Goal: Information Seeking & Learning: Check status

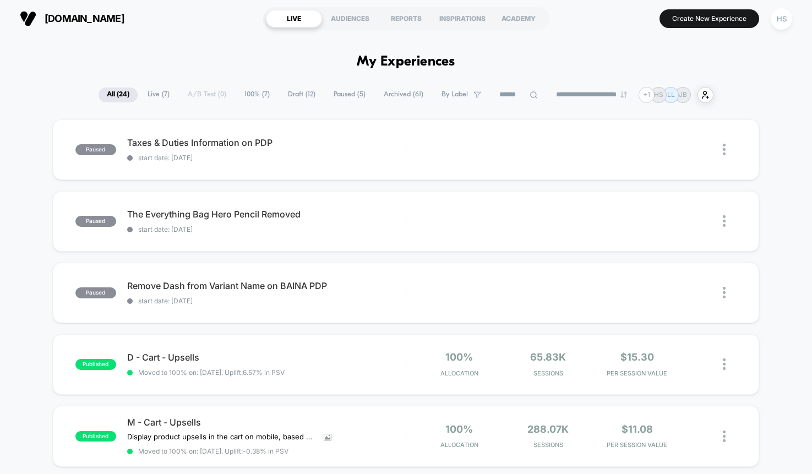
scroll to position [2, 0]
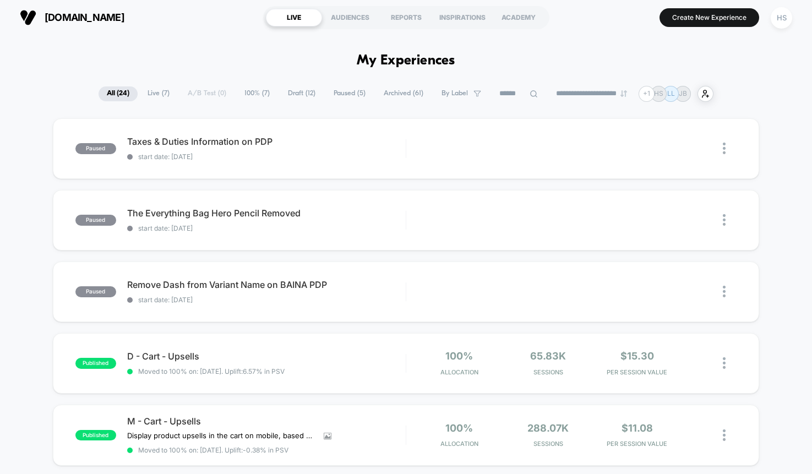
click at [390, 100] on span "Archived ( 61 )" at bounding box center [404, 93] width 56 height 15
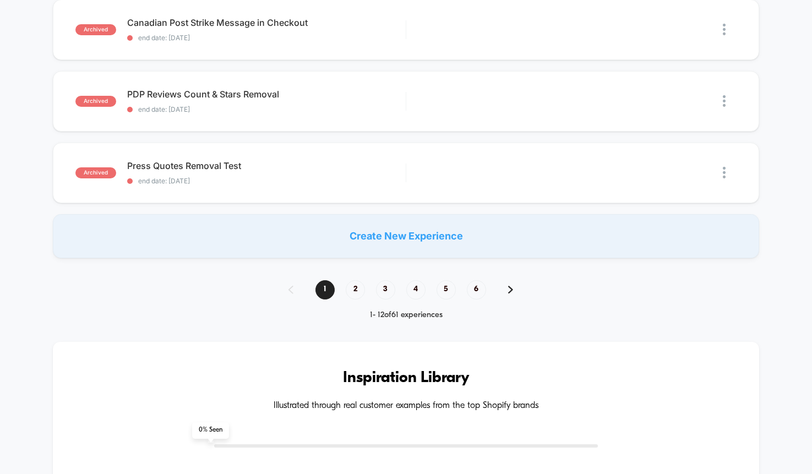
scroll to position [801, 0]
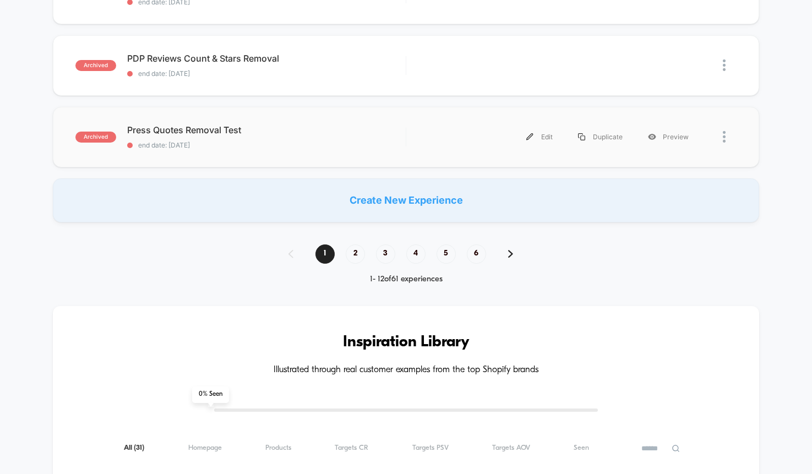
click at [278, 113] on div "archived Press Quotes Removal Test end date: [DATE] Edit Duplicate Preview" at bounding box center [406, 137] width 707 height 61
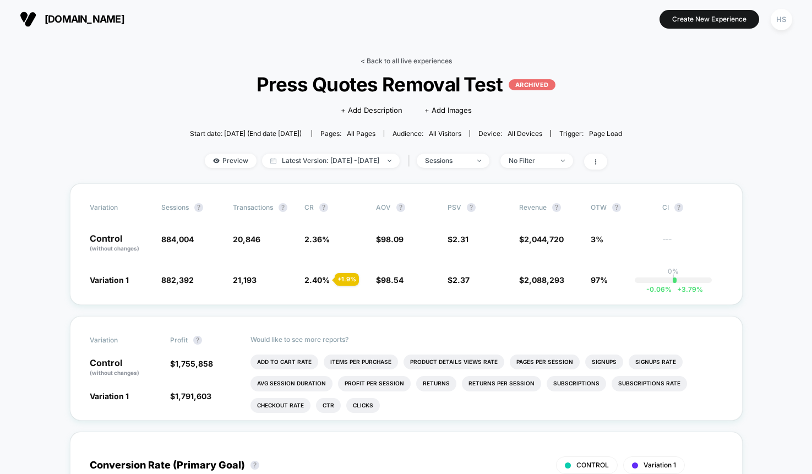
click at [379, 58] on link "< Back to all live experiences" at bounding box center [406, 61] width 91 height 8
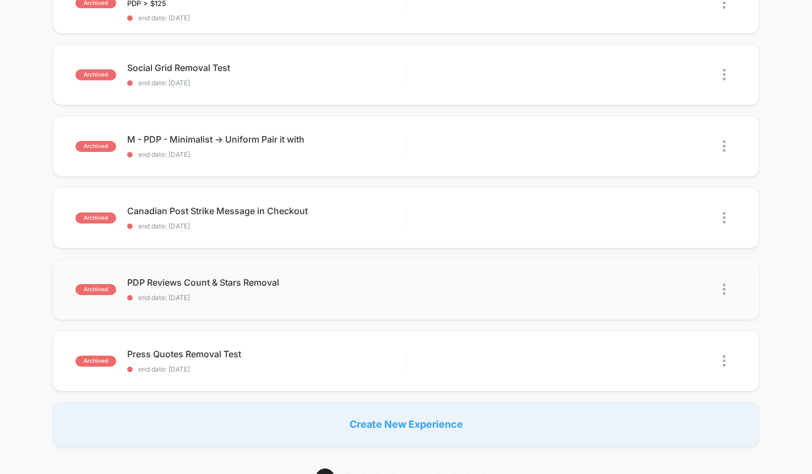
scroll to position [584, 0]
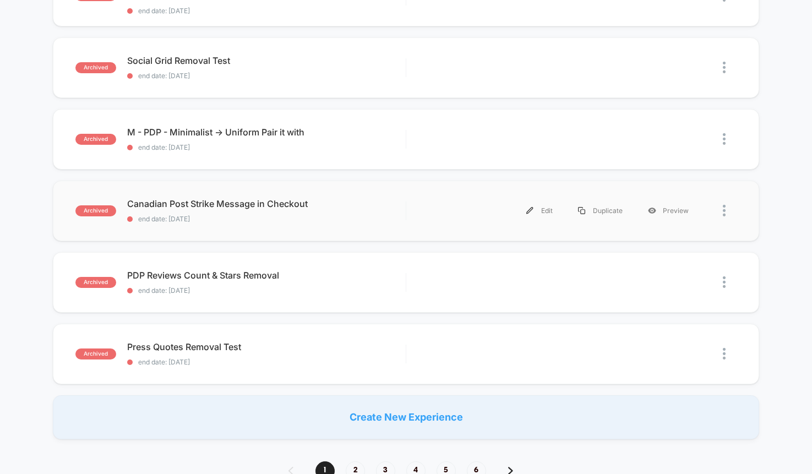
click at [349, 195] on div "archived Canadian Post Strike Message in Checkout end date: [DATE] Edit Duplica…" at bounding box center [406, 211] width 707 height 61
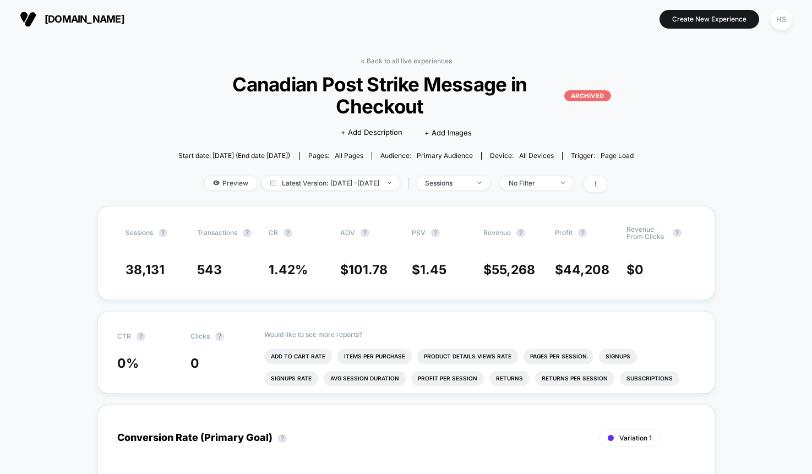
scroll to position [1, 0]
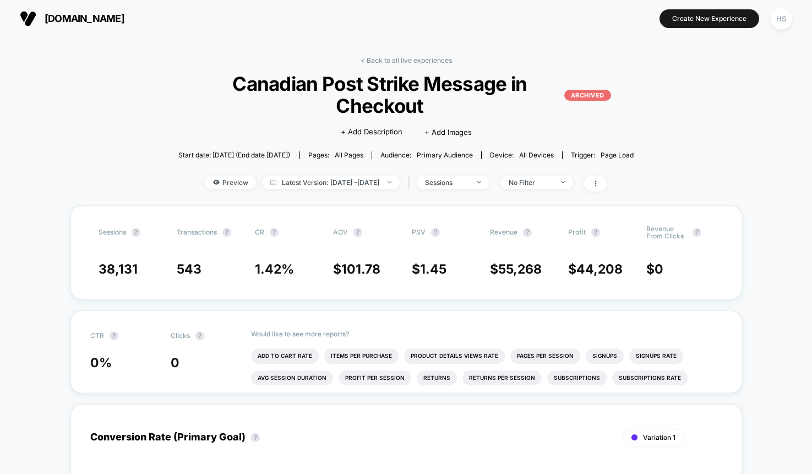
drag, startPoint x: 409, startPoint y: 59, endPoint x: 395, endPoint y: 59, distance: 13.8
click at [409, 59] on link "< Back to all live experiences" at bounding box center [406, 60] width 91 height 8
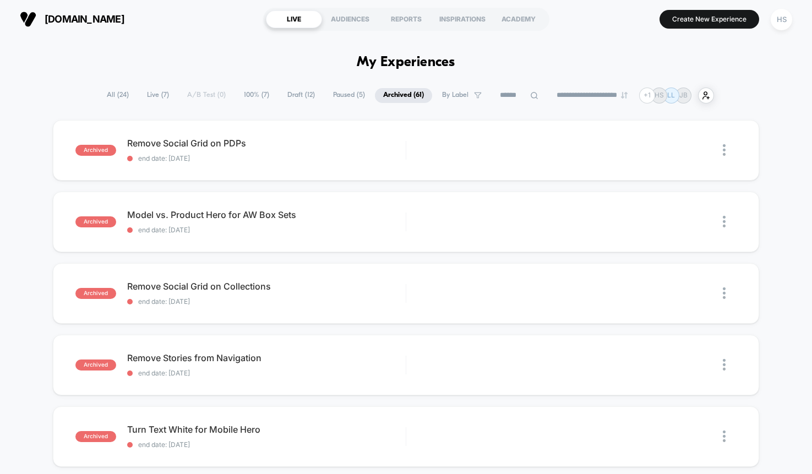
click at [147, 92] on span "Live ( 7 )" at bounding box center [158, 95] width 39 height 15
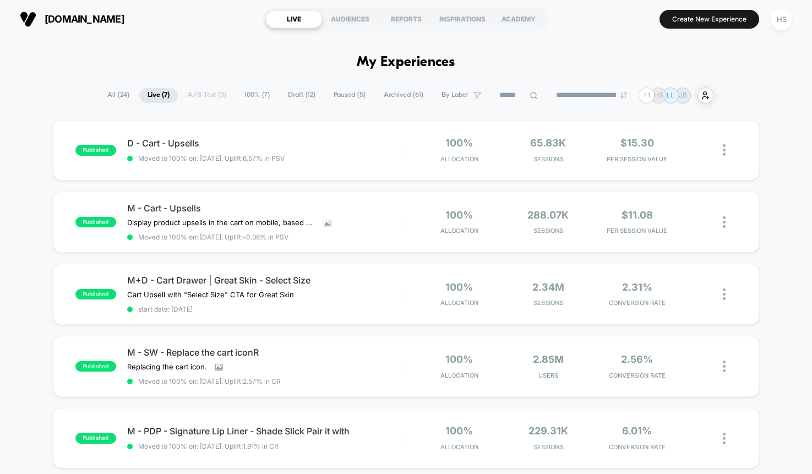
click at [242, 94] on span "100% ( 7 )" at bounding box center [257, 95] width 42 height 15
click at [301, 93] on span "Draft ( 12 )" at bounding box center [302, 95] width 44 height 15
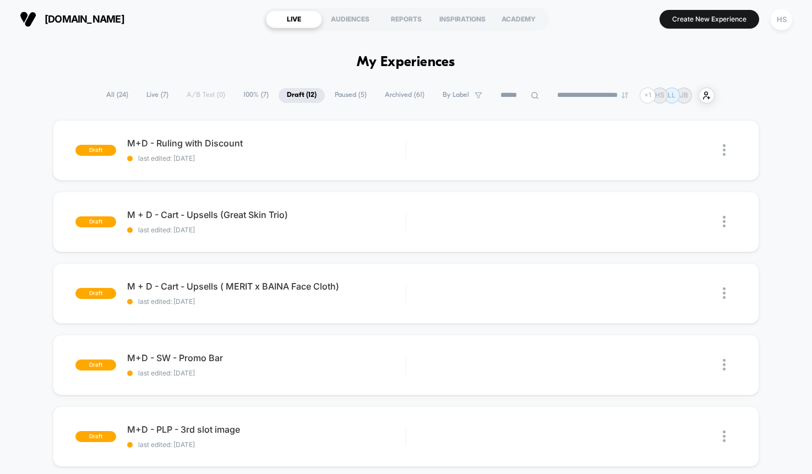
click at [341, 97] on span "Paused ( 5 )" at bounding box center [351, 95] width 48 height 15
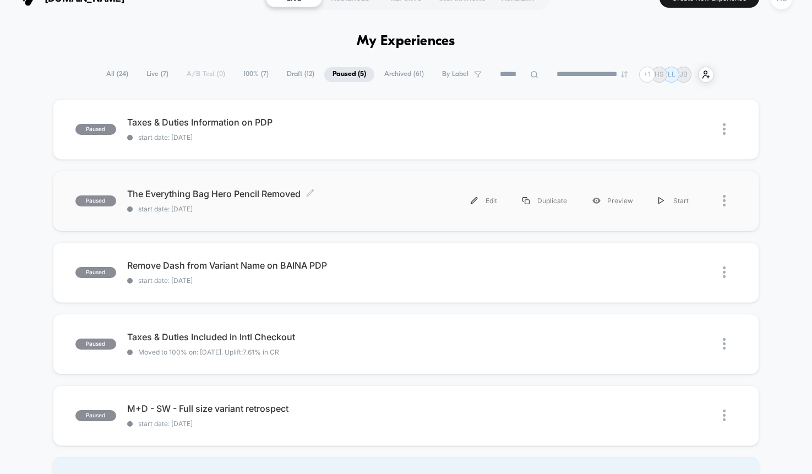
scroll to position [25, 0]
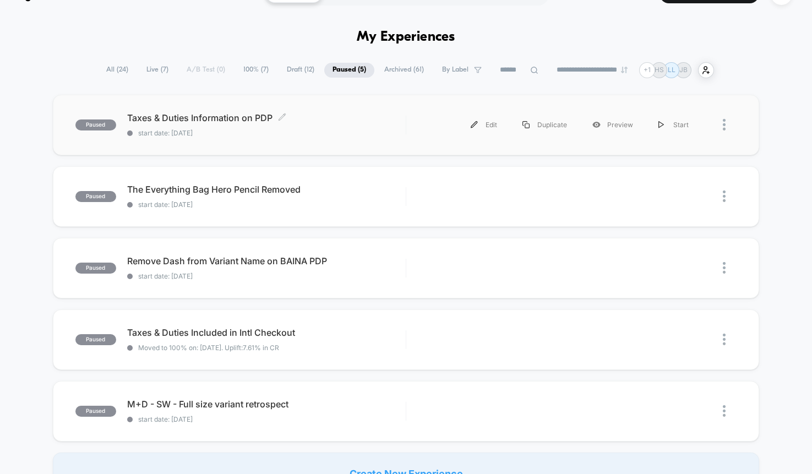
click at [346, 127] on div "Taxes & Duties Information on PDP Click to edit experience details Click to edi…" at bounding box center [266, 125] width 279 height 24
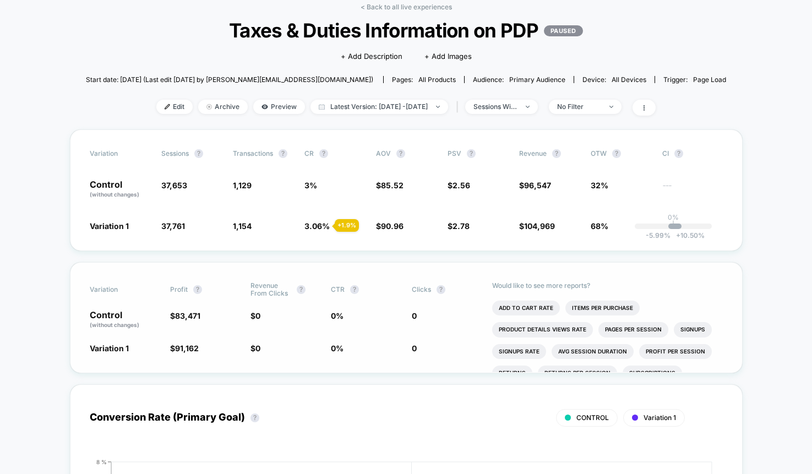
scroll to position [46, 0]
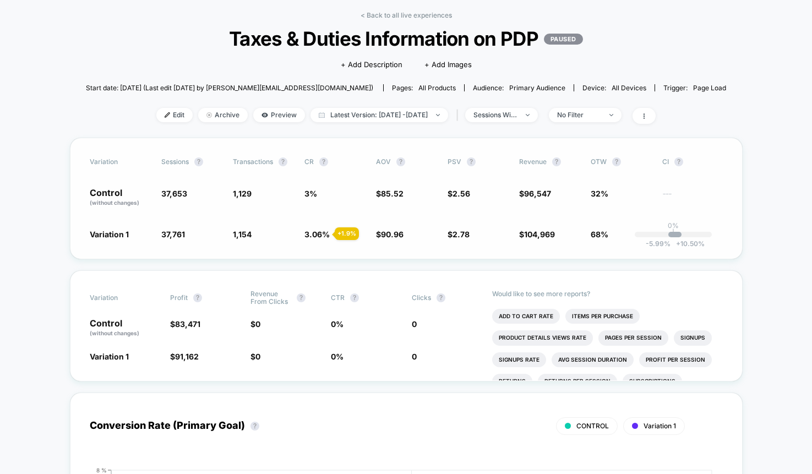
click at [610, 224] on div "Variation Sessions ? Transactions ? CR ? AOV ? PSV ? Revenue ? OTW ? CI ? Contr…" at bounding box center [406, 198] width 673 height 121
